Goal: Obtain resource: Download file/media

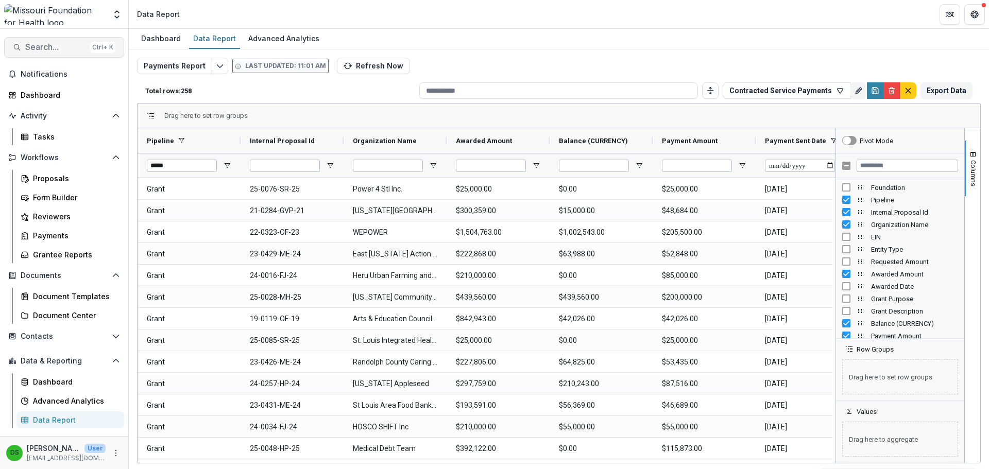
click at [93, 47] on div "Ctrl + K" at bounding box center [102, 47] width 25 height 11
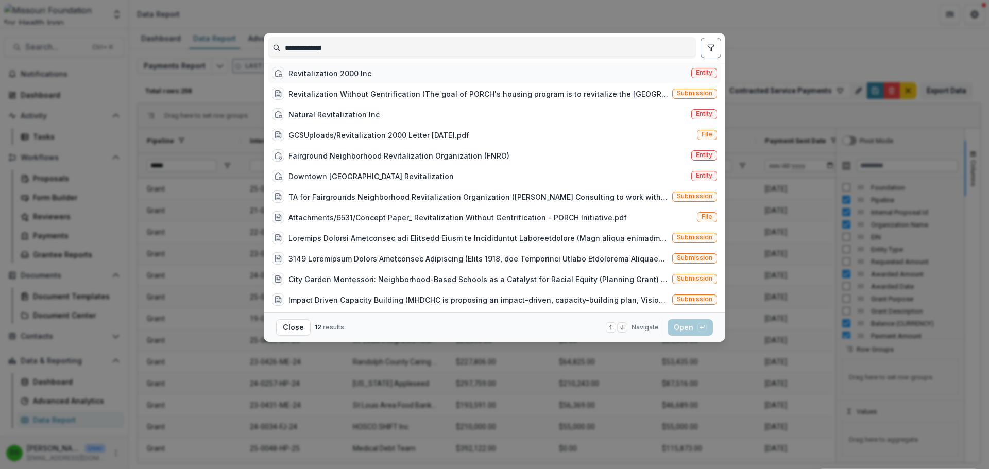
type input "**********"
click at [319, 78] on div "Revitalization 2000 Inc" at bounding box center [329, 73] width 83 height 11
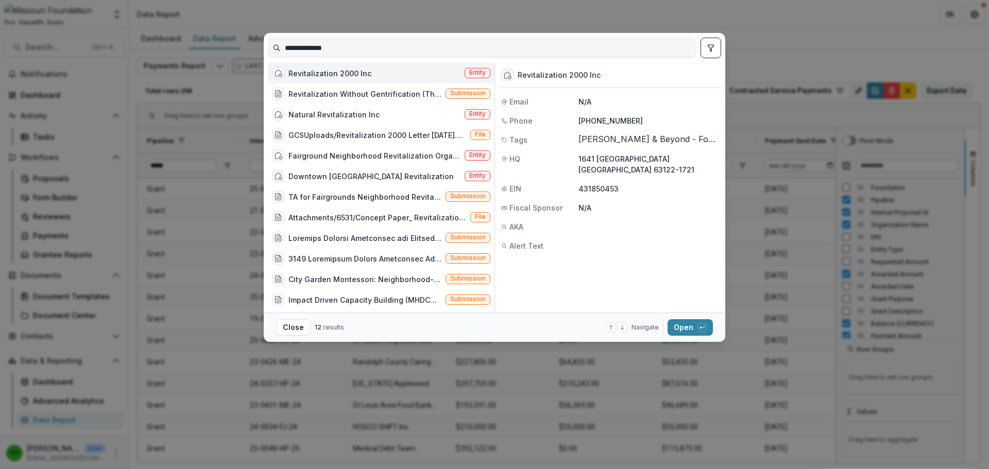
click at [325, 78] on div "Revitalization 2000 Inc" at bounding box center [329, 73] width 83 height 11
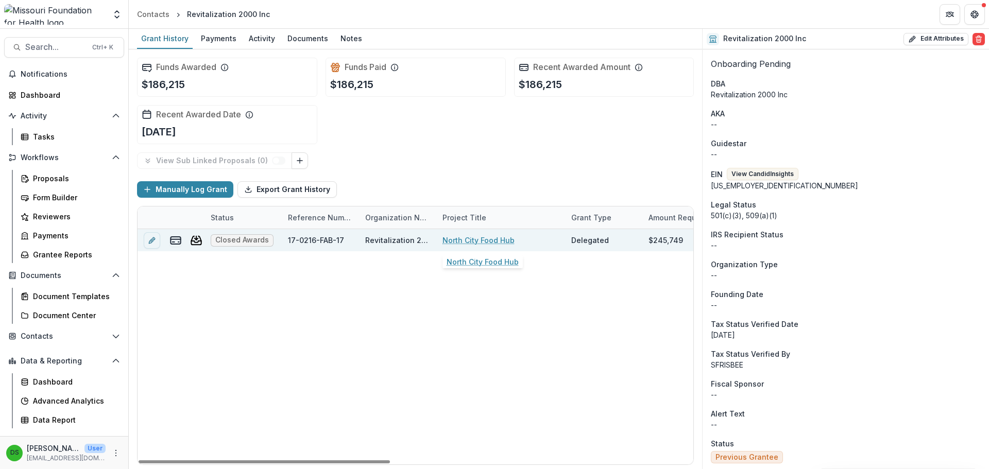
click at [494, 238] on link "North City Food Hub" at bounding box center [478, 240] width 72 height 11
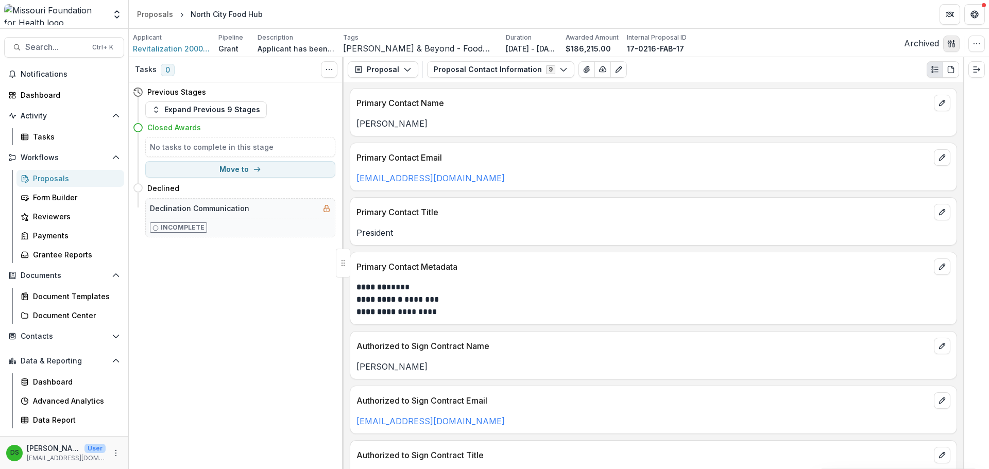
click at [950, 45] on icon "button" at bounding box center [949, 43] width 4 height 7
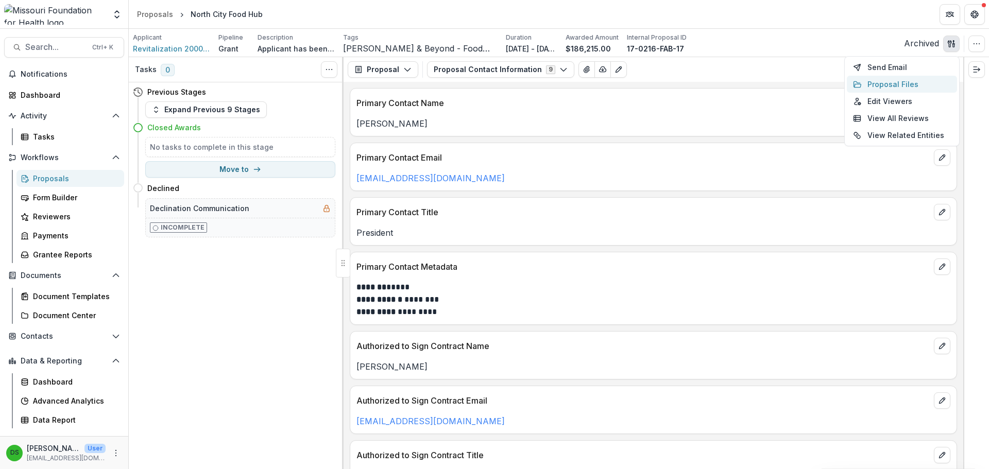
click at [889, 84] on button "Proposal Files" at bounding box center [902, 84] width 110 height 17
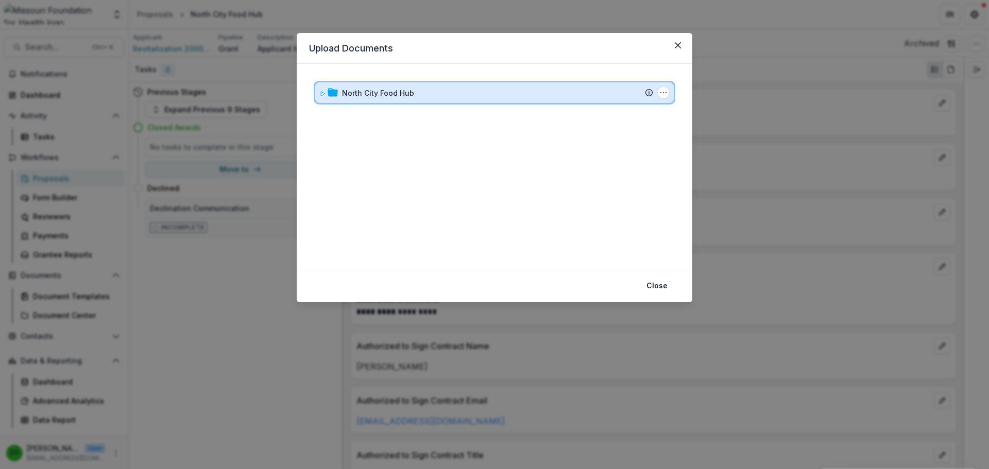
click at [419, 92] on div "North City Food Hub" at bounding box center [497, 93] width 311 height 11
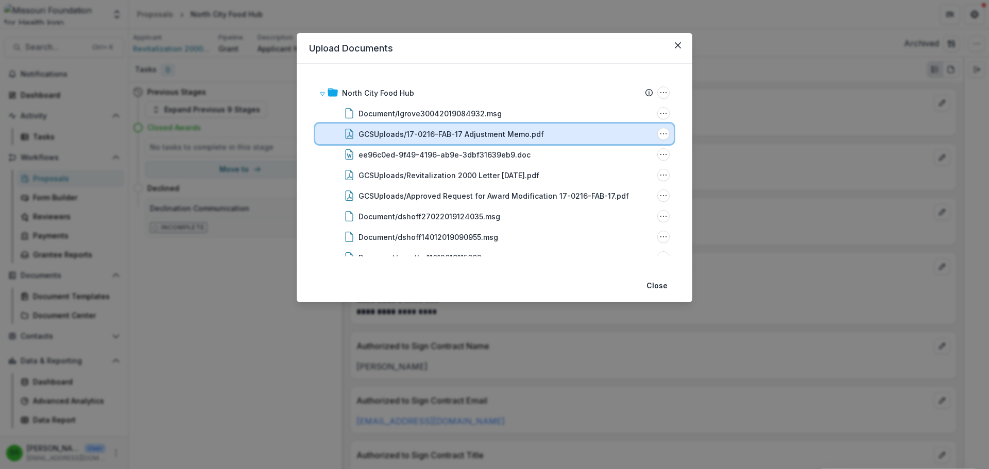
click at [409, 127] on div "GCSUploads/17-0216-FAB-17 Adjustment Memo.pdf File Options Download Rename Dele…" at bounding box center [494, 134] width 358 height 21
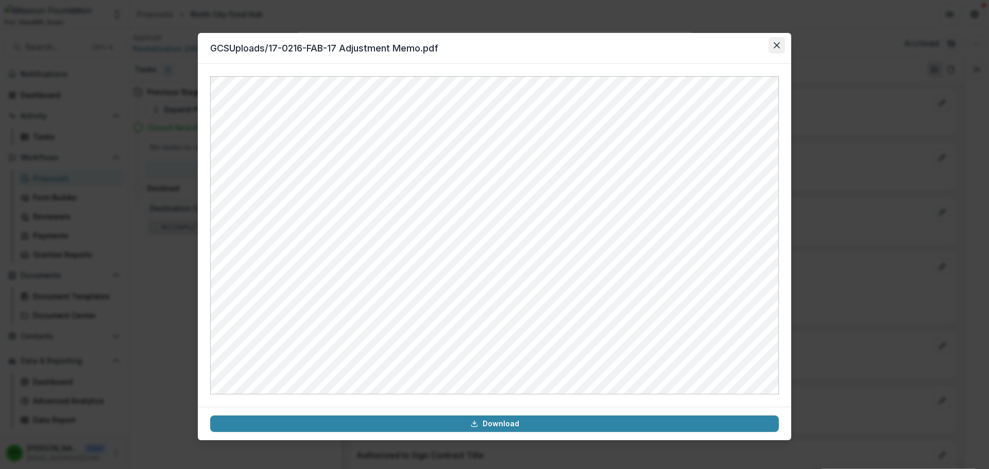
click at [778, 48] on icon "Close" at bounding box center [776, 45] width 6 height 6
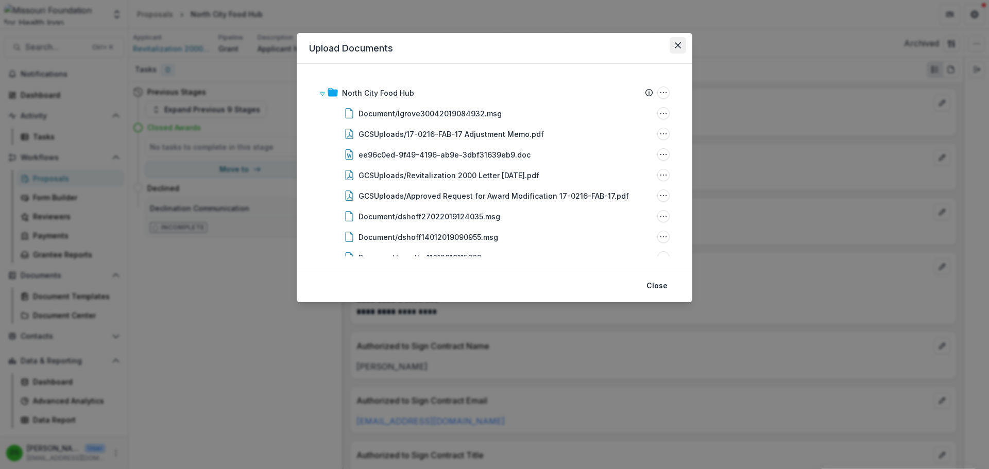
click at [678, 49] on button "Close" at bounding box center [677, 45] width 16 height 16
